Goal: Task Accomplishment & Management: Manage account settings

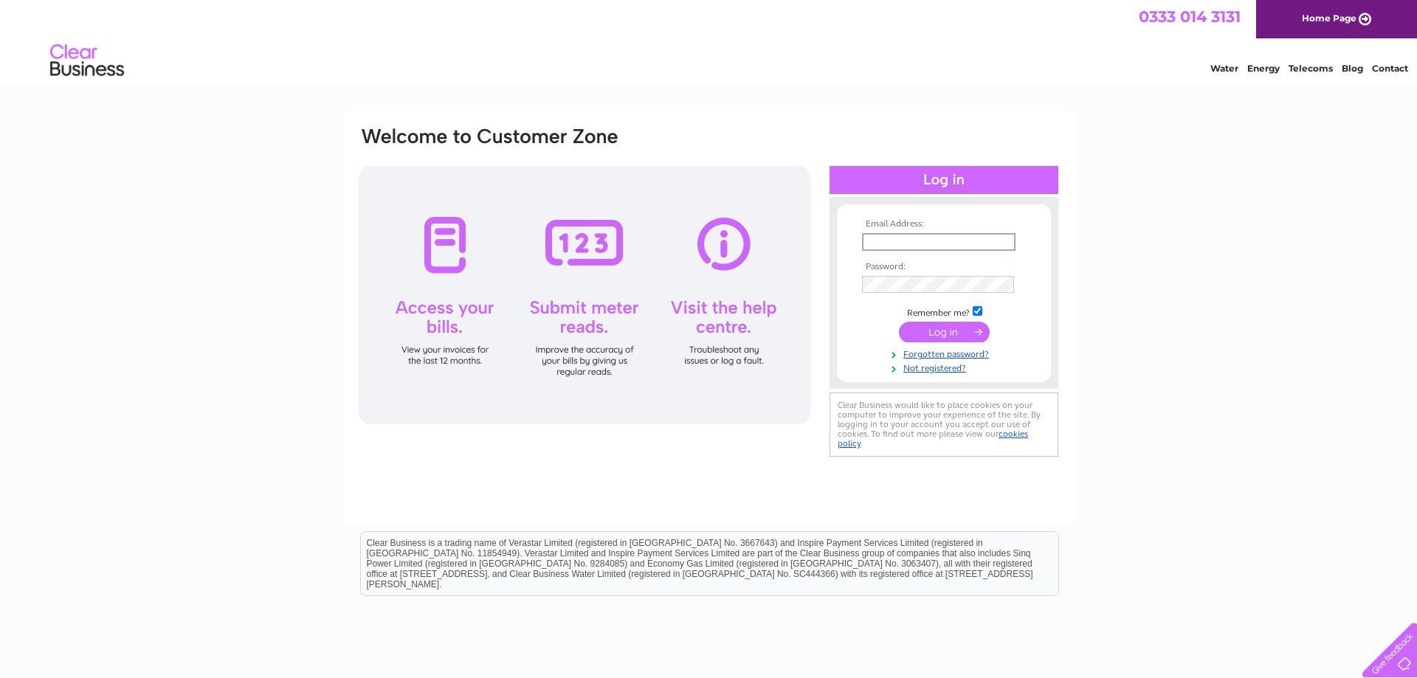
click at [896, 244] on input "text" at bounding box center [938, 242] width 153 height 18
click at [1258, 196] on div "Email Address: Password:" at bounding box center [708, 444] width 1417 height 666
click at [875, 239] on input "text" at bounding box center [938, 241] width 152 height 16
type input "bascamp47@hotmail.com"
click at [981, 313] on input "checkbox" at bounding box center [978, 310] width 10 height 10
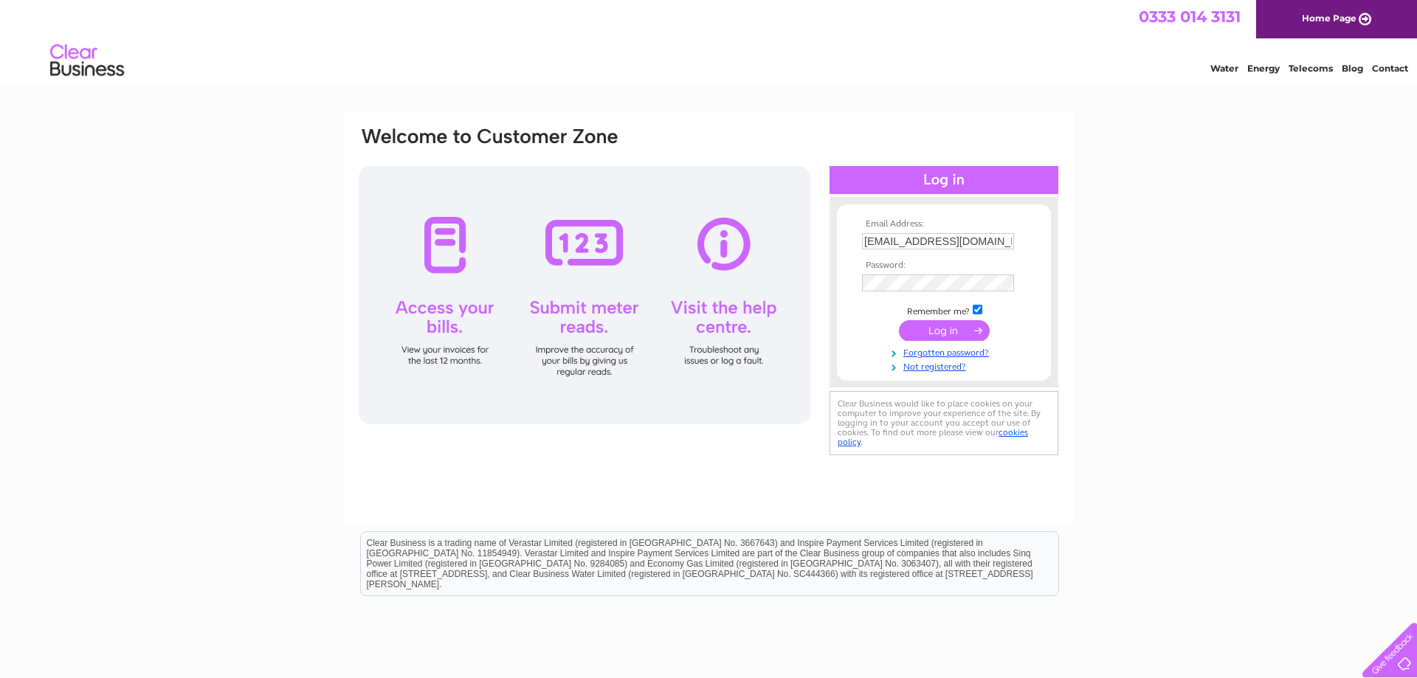
checkbox input "false"
click at [978, 274] on td at bounding box center [943, 283] width 171 height 24
click at [962, 332] on input "submit" at bounding box center [944, 330] width 91 height 21
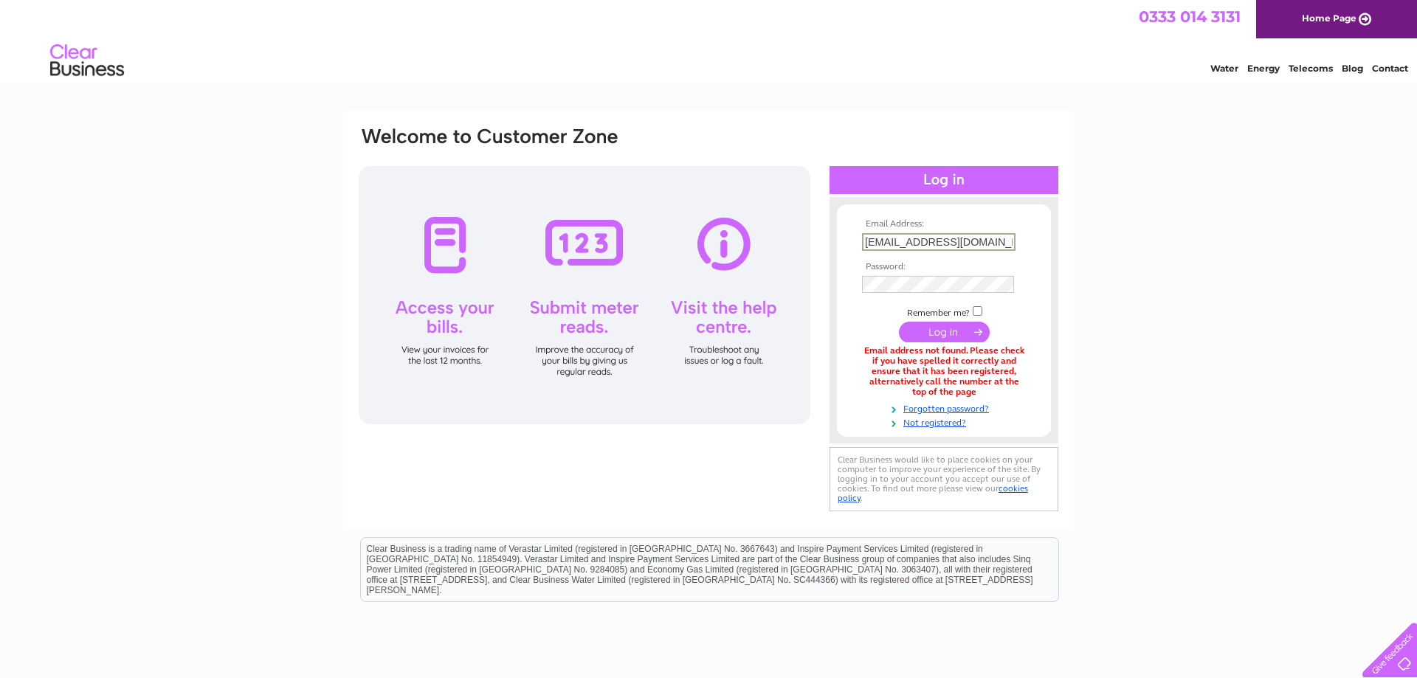
click at [1002, 238] on input "[EMAIL_ADDRESS][DOMAIN_NAME]" at bounding box center [938, 242] width 153 height 18
type input "[EMAIL_ADDRESS][DOMAIN_NAME]"
click at [899, 322] on input "submit" at bounding box center [944, 332] width 91 height 21
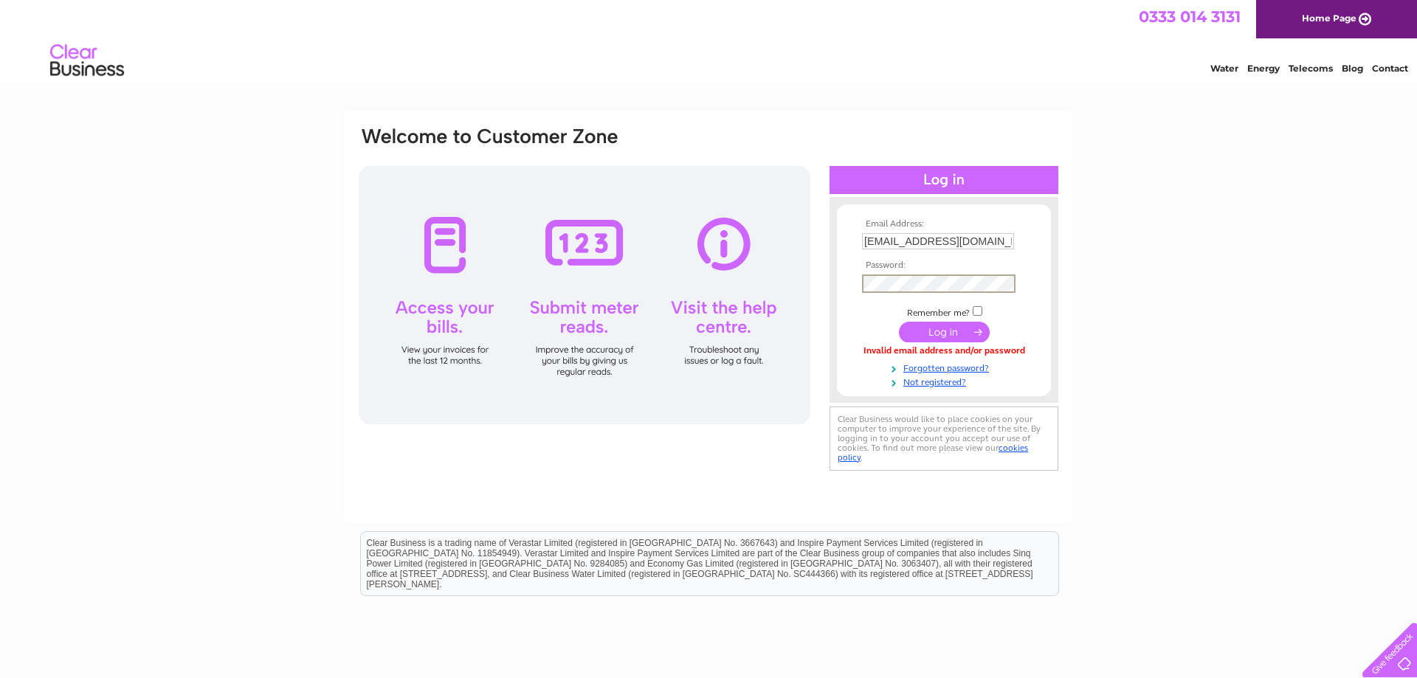
click at [957, 336] on input "submit" at bounding box center [944, 332] width 91 height 21
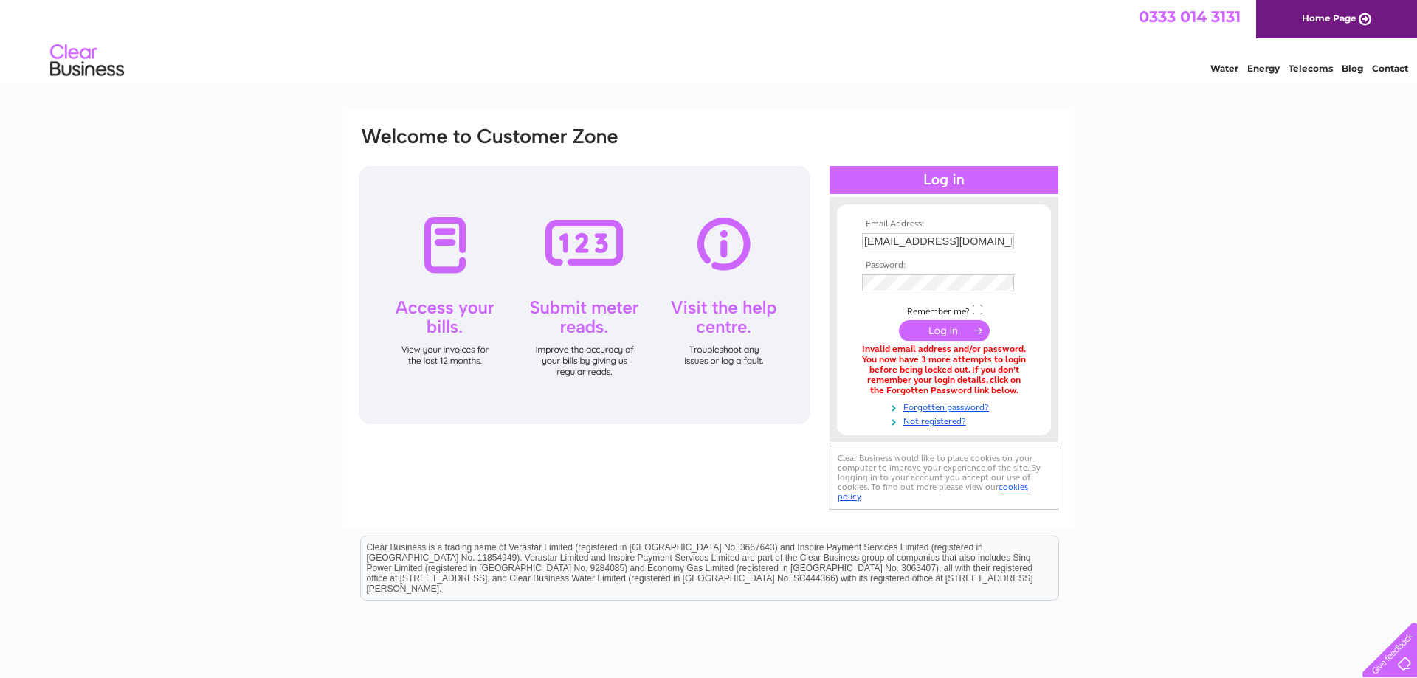
click at [962, 331] on input "submit" at bounding box center [944, 330] width 91 height 21
click at [959, 410] on link "Forgotten password?" at bounding box center [946, 406] width 168 height 14
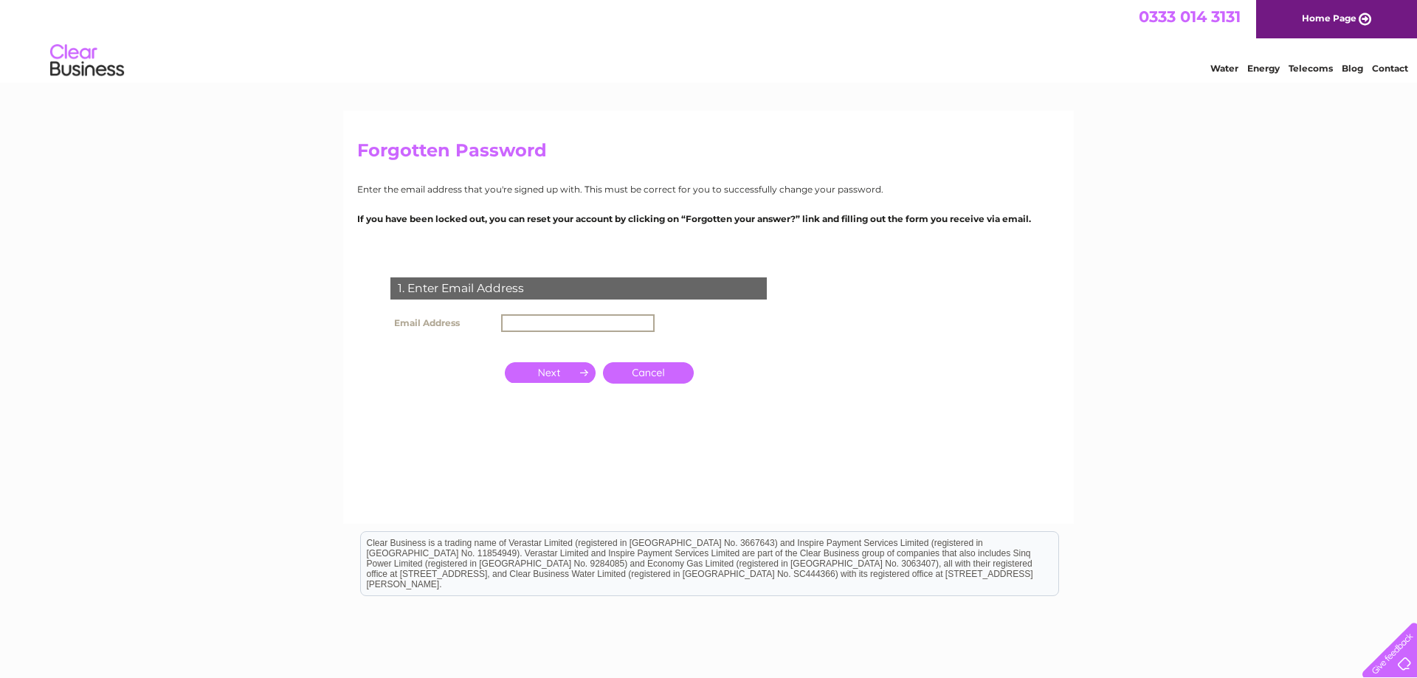
click at [576, 321] on input "text" at bounding box center [577, 323] width 153 height 18
type input "[EMAIL_ADDRESS][DOMAIN_NAME]"
click at [568, 370] on input "button" at bounding box center [550, 371] width 91 height 21
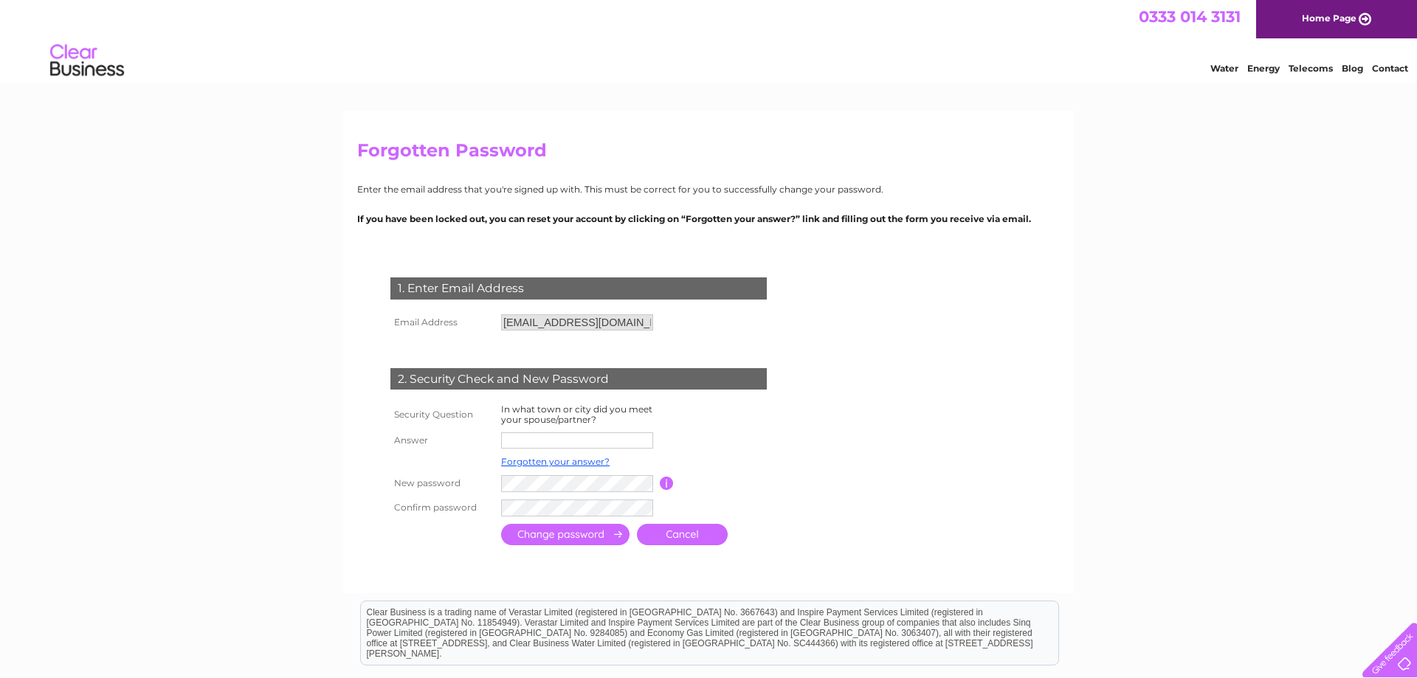
click at [674, 532] on link "Cancel" at bounding box center [682, 534] width 91 height 21
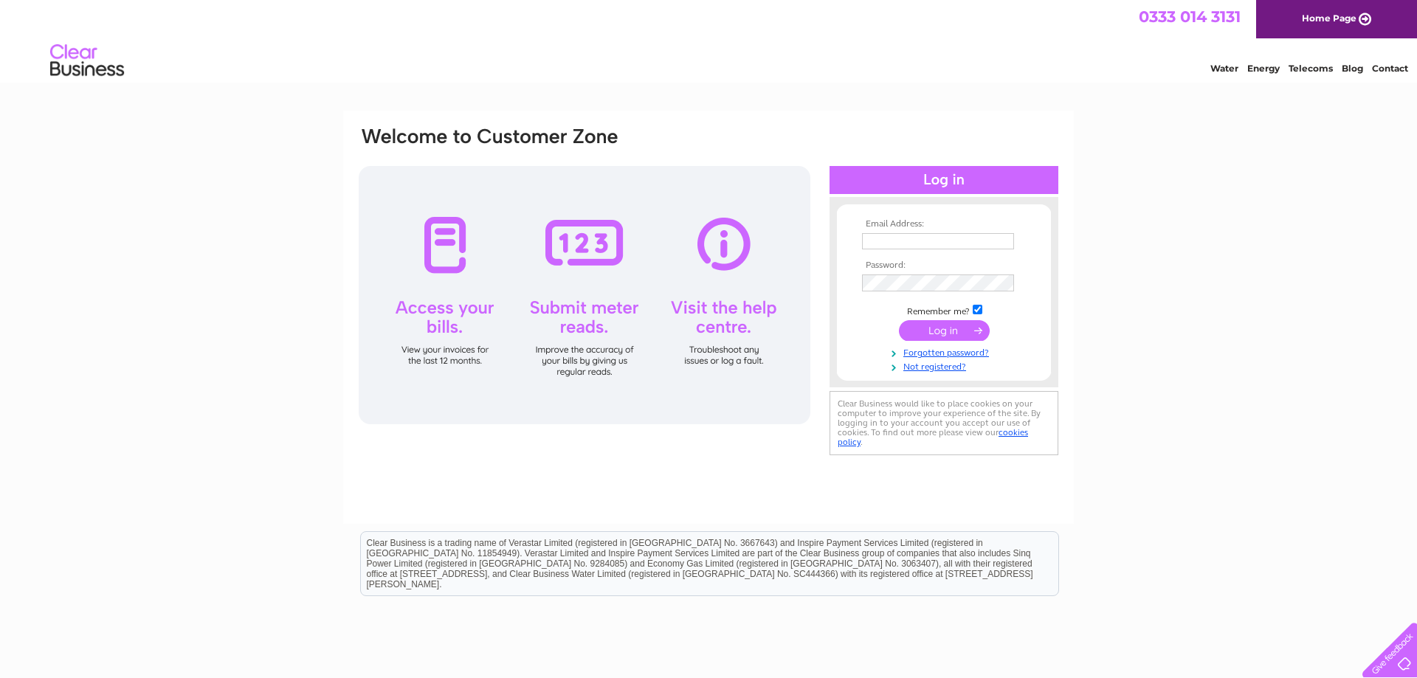
click at [885, 61] on div "Water Energy Telecoms Blog Contact" at bounding box center [708, 62] width 1417 height 48
click at [888, 230] on td at bounding box center [943, 241] width 171 height 24
click at [979, 311] on input "checkbox" at bounding box center [978, 310] width 10 height 10
checkbox input "false"
click at [902, 236] on input "text" at bounding box center [938, 242] width 153 height 18
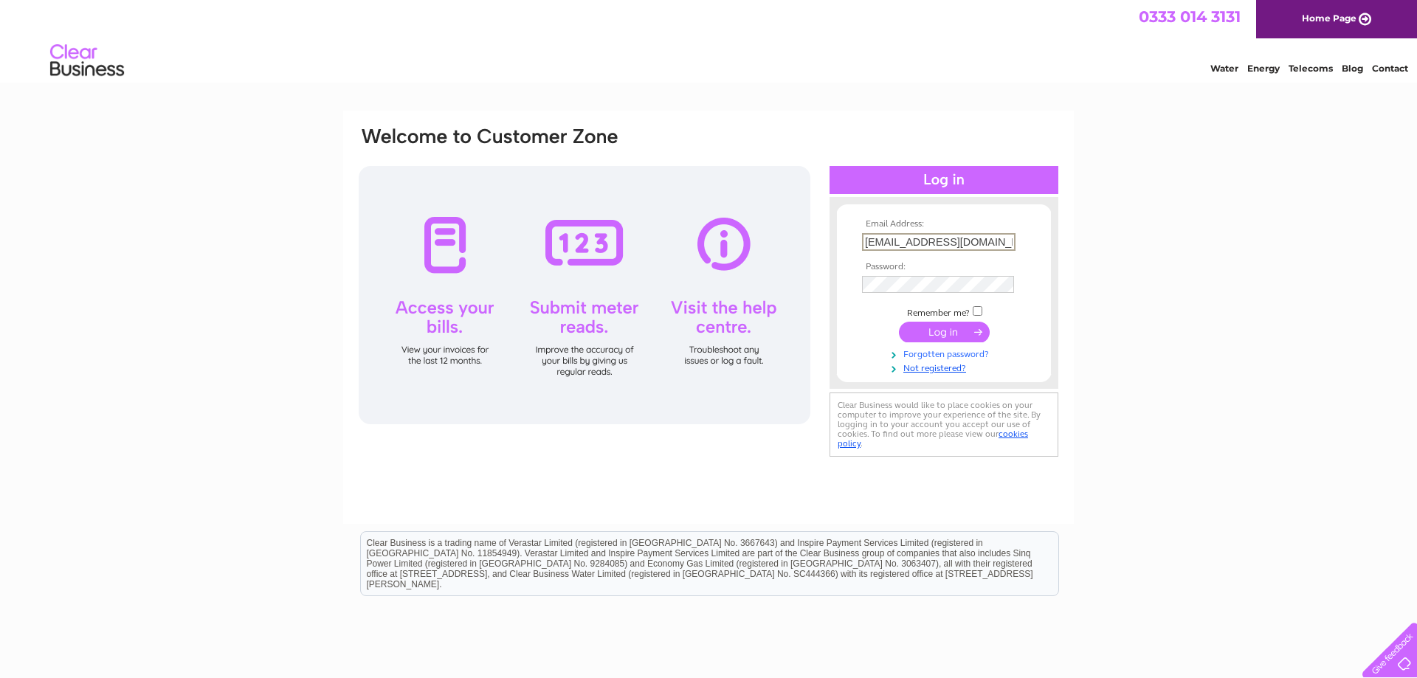
type input "[EMAIL_ADDRESS][DOMAIN_NAME]"
click at [938, 358] on link "Forgotten password?" at bounding box center [946, 352] width 168 height 14
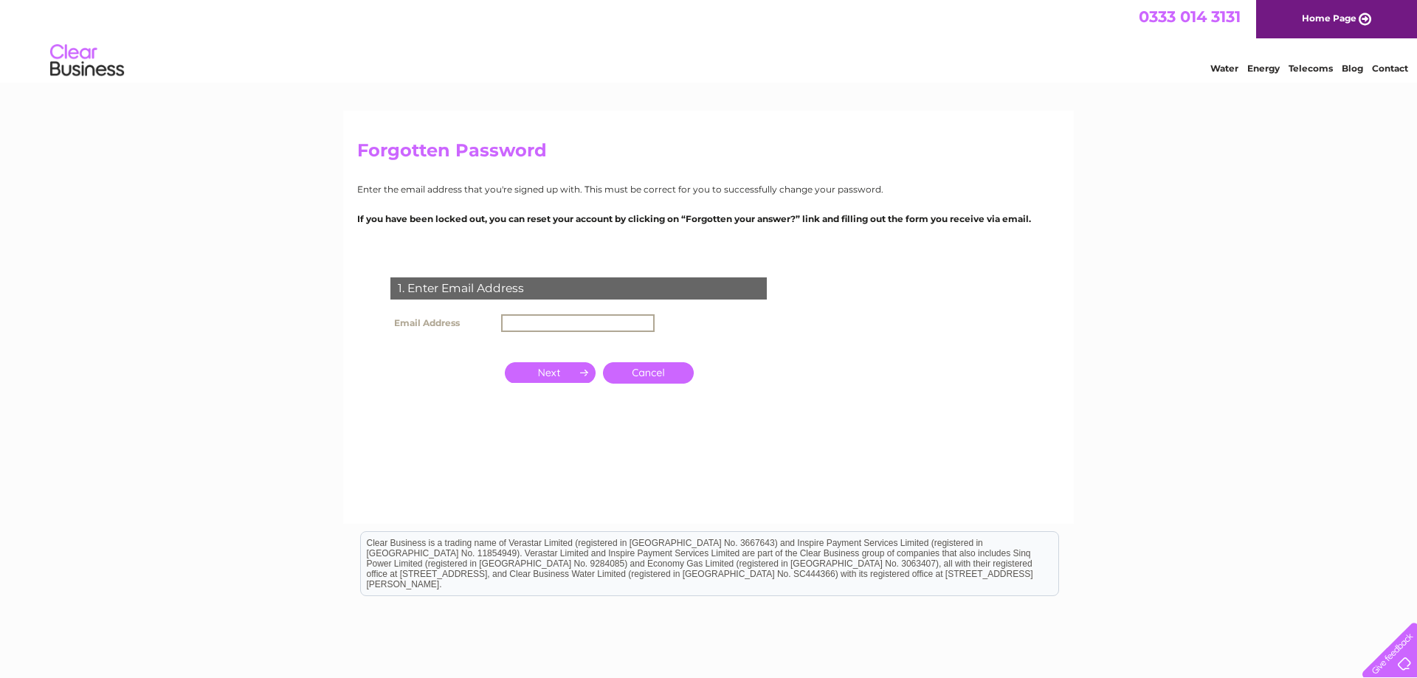
click at [615, 328] on input "text" at bounding box center [577, 323] width 153 height 18
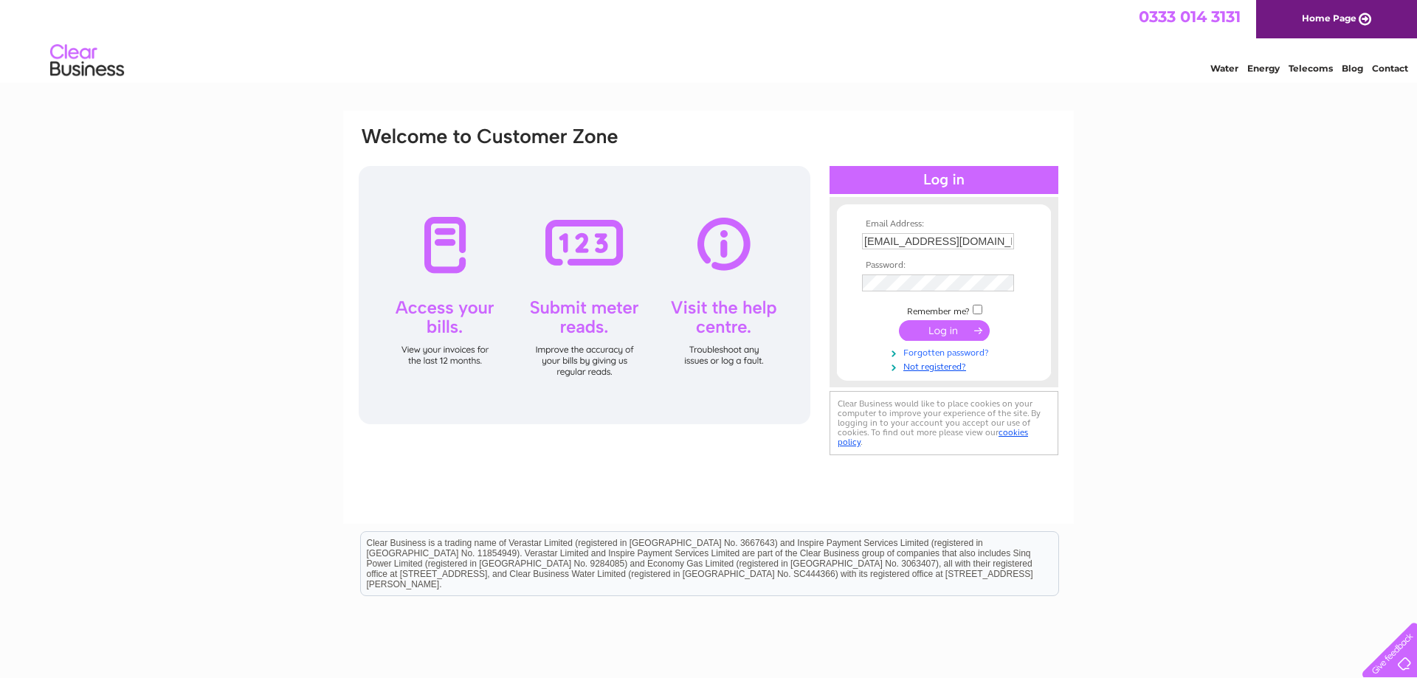
click at [944, 359] on link "Forgotten password?" at bounding box center [946, 352] width 168 height 14
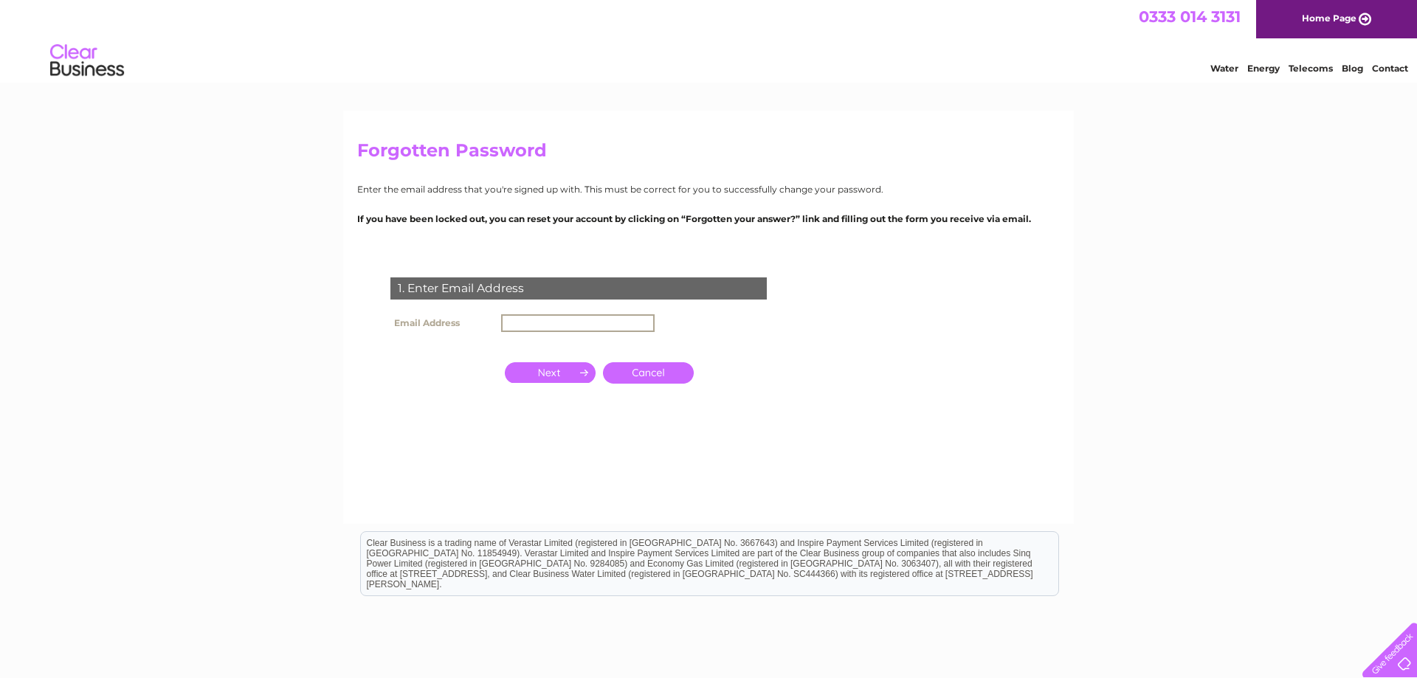
click at [572, 327] on input "text" at bounding box center [577, 323] width 153 height 18
type input "[EMAIL_ADDRESS][DOMAIN_NAME]"
click at [560, 368] on input "button" at bounding box center [550, 371] width 91 height 21
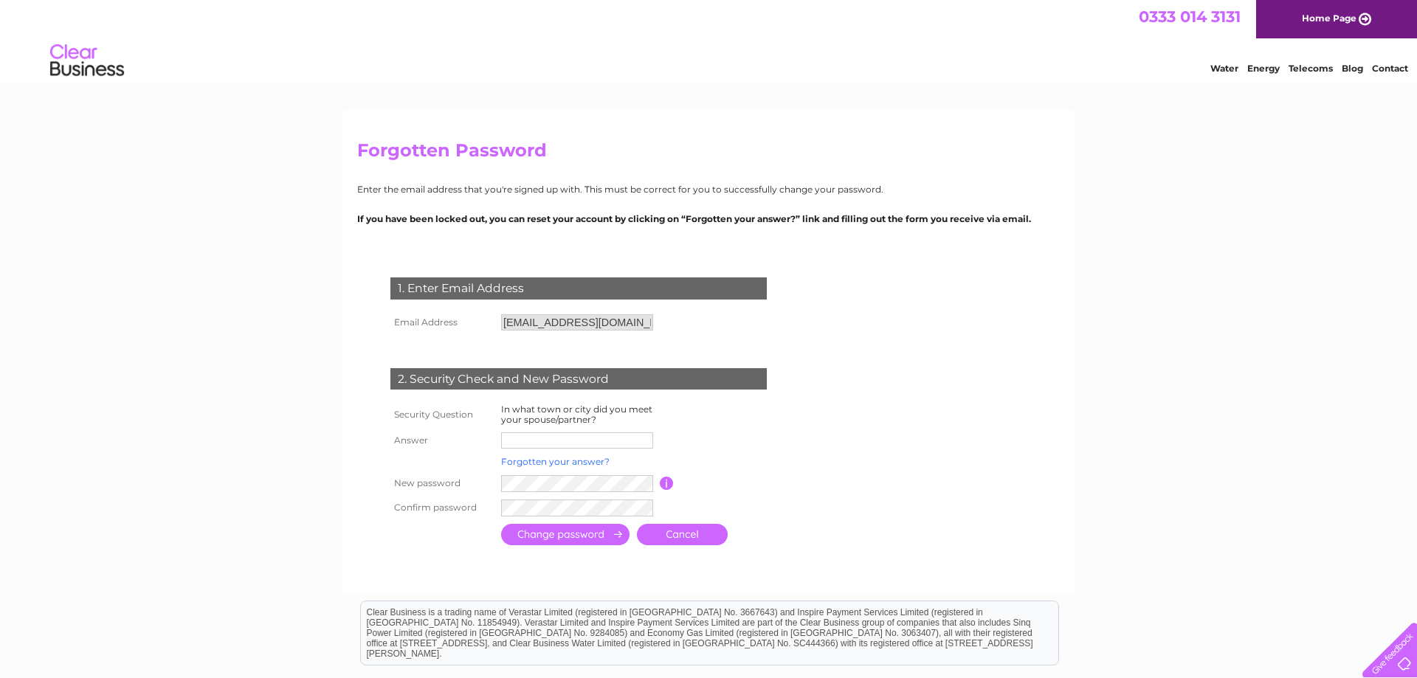
click at [575, 465] on link "Forgotten your answer?" at bounding box center [555, 461] width 108 height 11
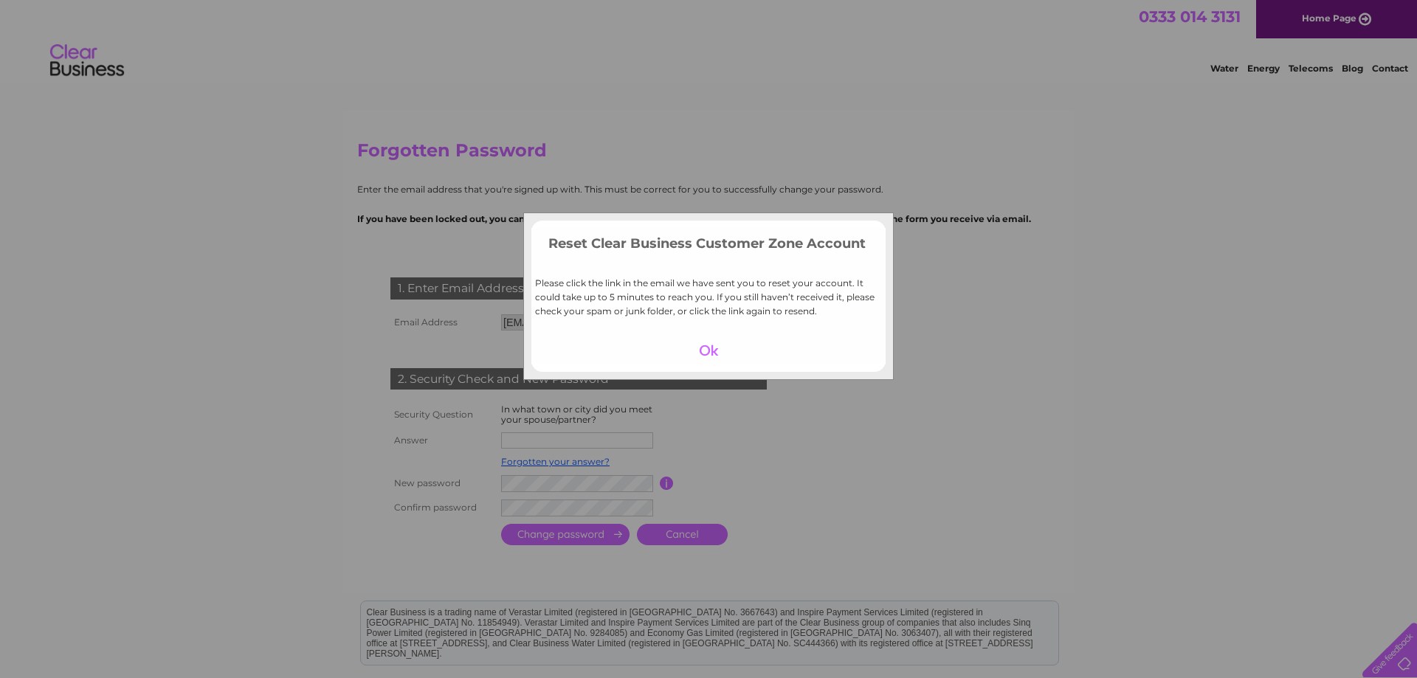
click at [708, 354] on div at bounding box center [708, 350] width 91 height 21
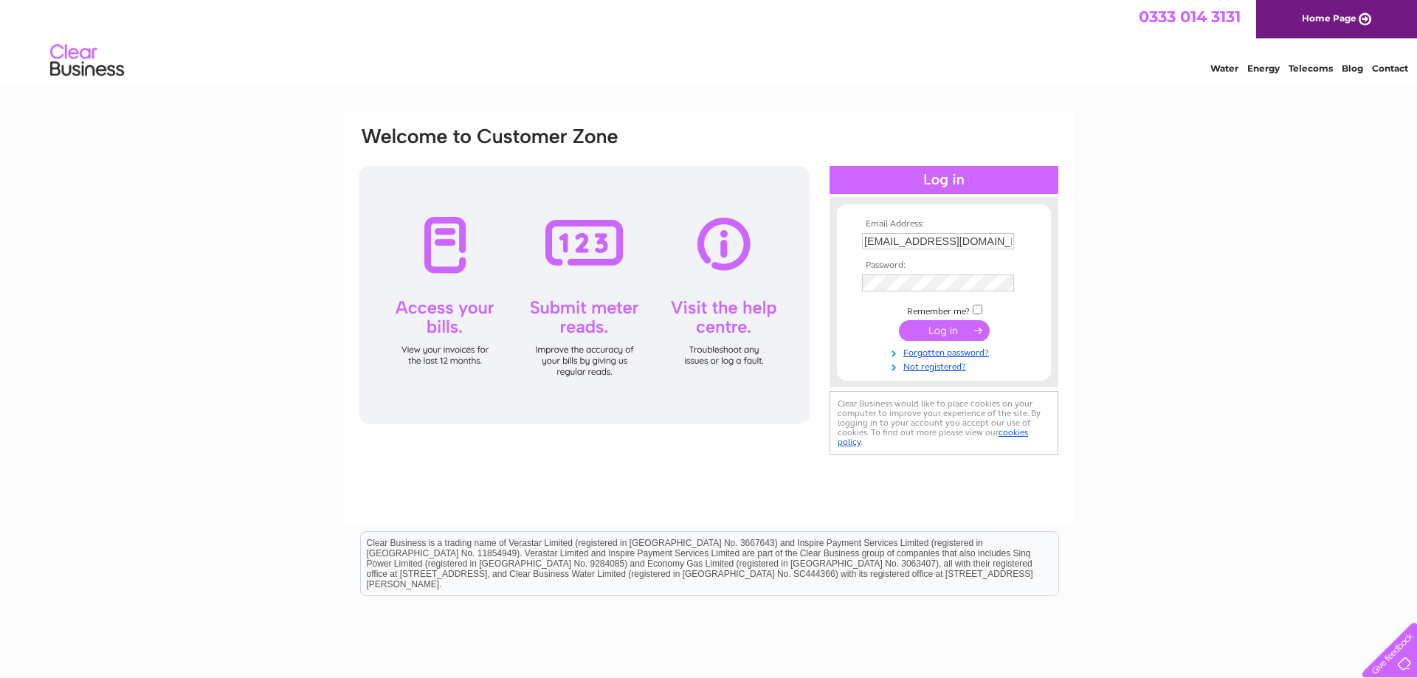
click at [1342, 12] on link "Home Page" at bounding box center [1336, 19] width 161 height 38
